Goal: Check status: Check status

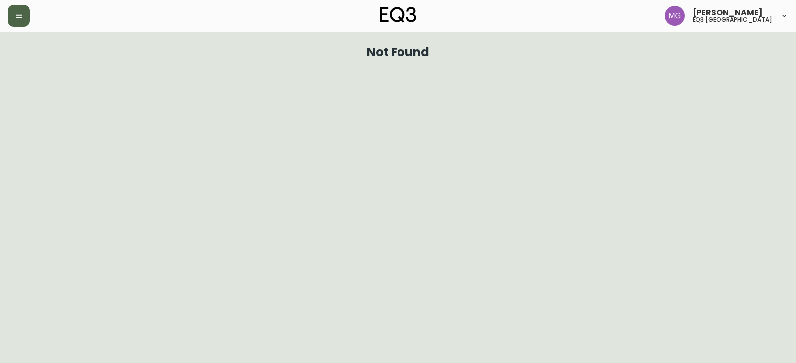
click at [19, 24] on button "button" at bounding box center [19, 16] width 22 height 22
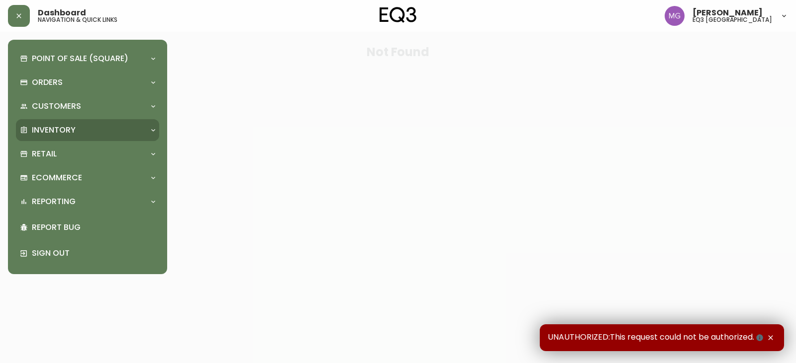
click at [45, 137] on div "Inventory" at bounding box center [87, 130] width 143 height 22
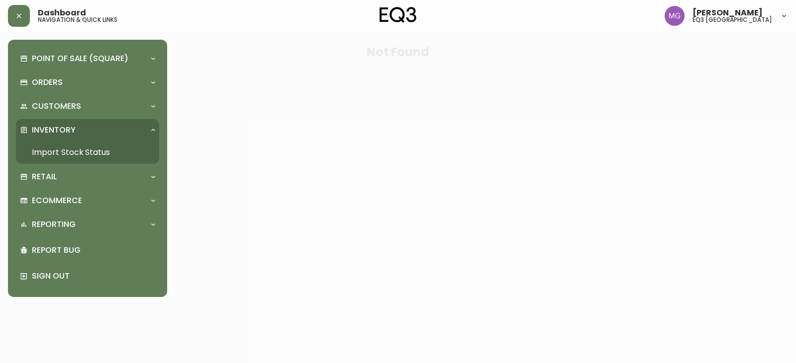
click at [71, 150] on link "Import Stock Status" at bounding box center [87, 152] width 143 height 23
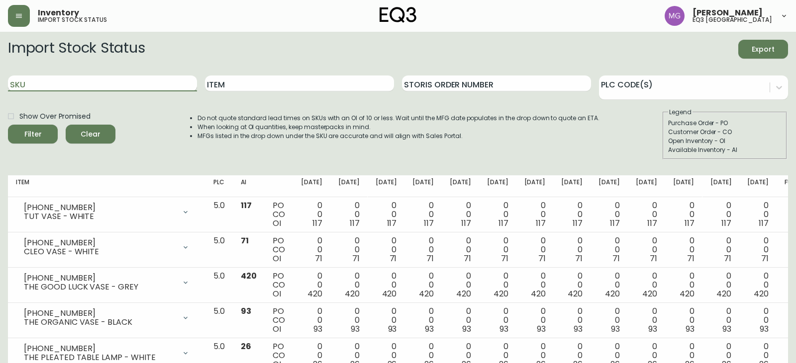
click at [103, 84] on input "SKU" at bounding box center [102, 84] width 189 height 16
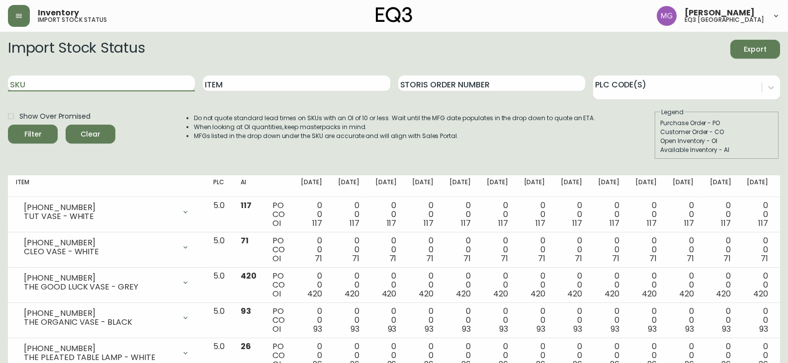
paste input "[PHONE_NUMBER]"
type input "[PHONE_NUMBER]"
click at [8, 125] on button "Filter" at bounding box center [33, 134] width 50 height 19
